Goal: Information Seeking & Learning: Learn about a topic

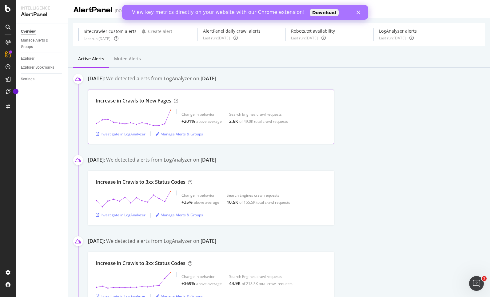
click at [139, 134] on div "Investigate in LogAnalyzer" at bounding box center [121, 133] width 50 height 5
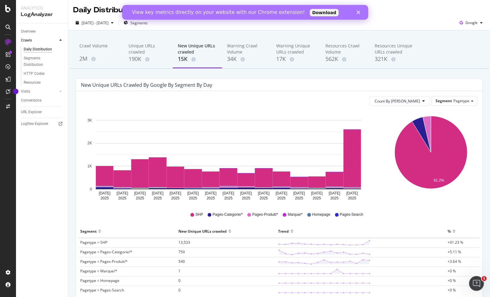
click at [358, 13] on polygon "Fermer" at bounding box center [358, 12] width 4 height 4
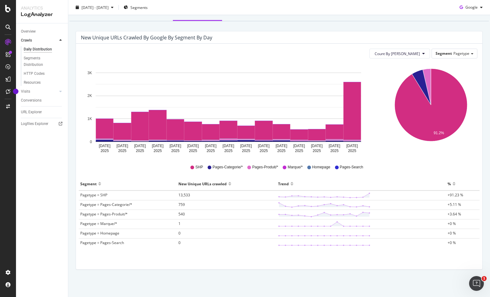
scroll to position [48, 0]
click at [180, 196] on span "13,533" at bounding box center [185, 194] width 12 height 5
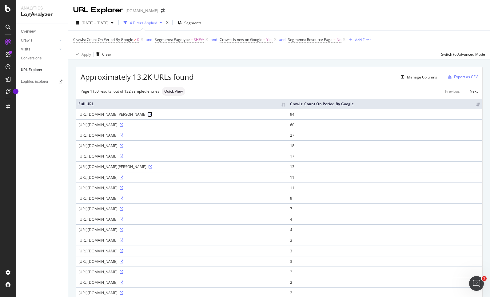
click at [152, 116] on icon at bounding box center [151, 115] width 4 height 4
